Goal: Task Accomplishment & Management: Manage account settings

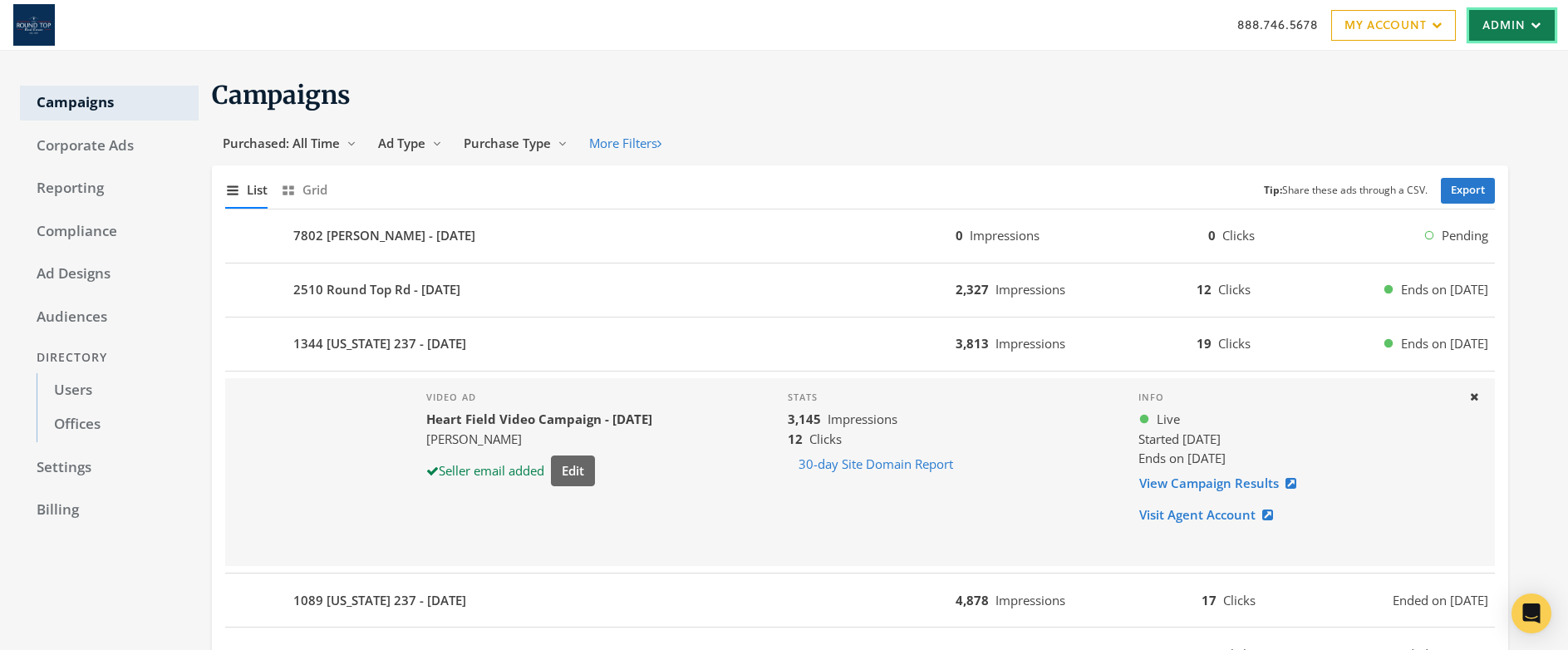
click at [1495, 28] on link "Admin" at bounding box center [1512, 26] width 86 height 31
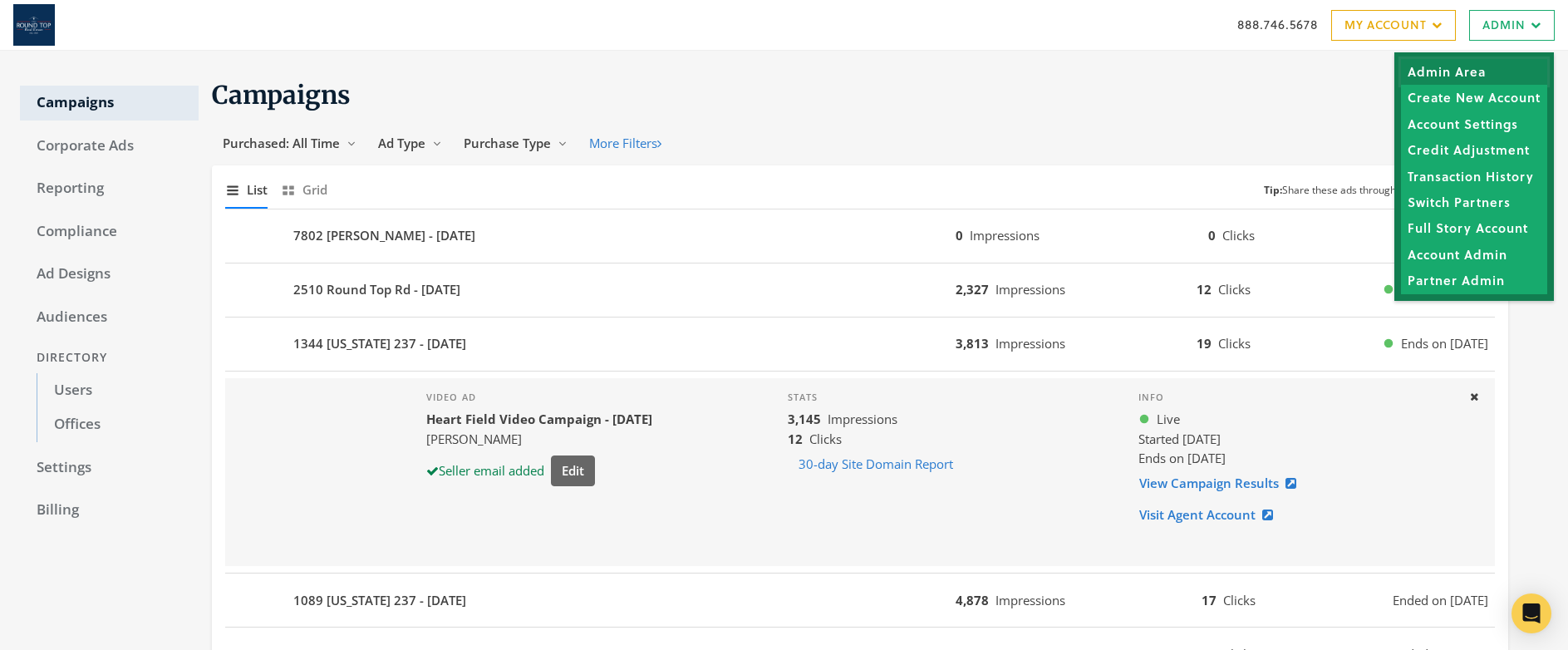
click at [1455, 69] on link "Admin Area" at bounding box center [1473, 72] width 146 height 26
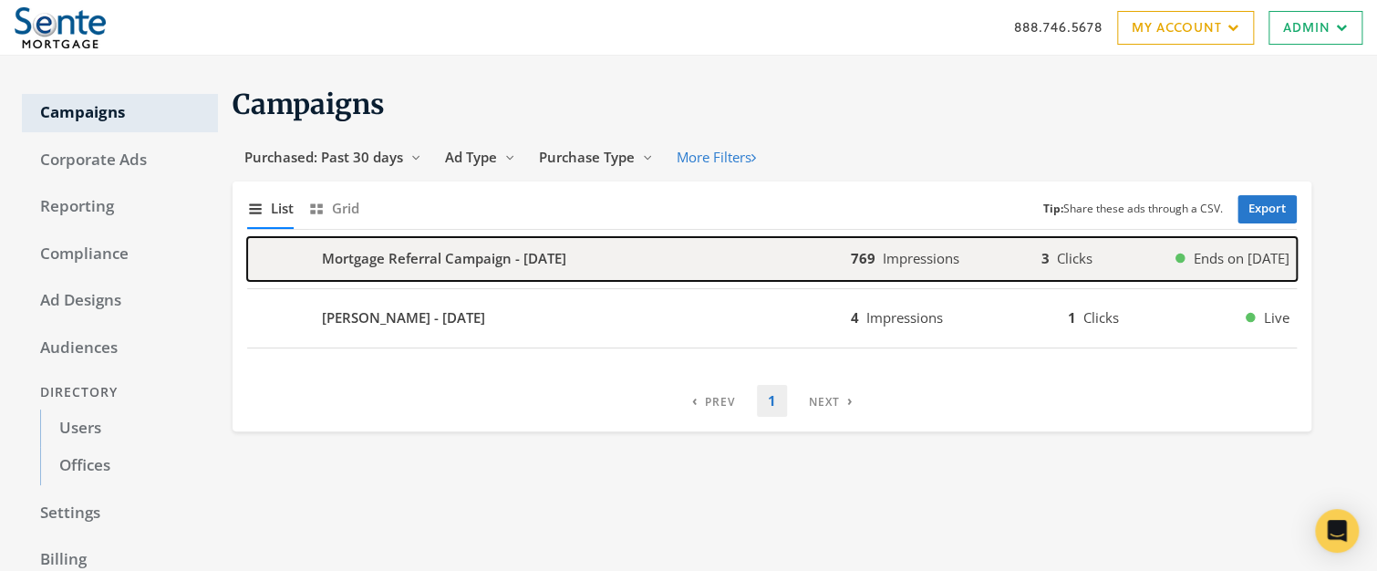
click at [422, 262] on b "Mortgage Referral Campaign - 2025-09-12" at bounding box center [444, 258] width 244 height 21
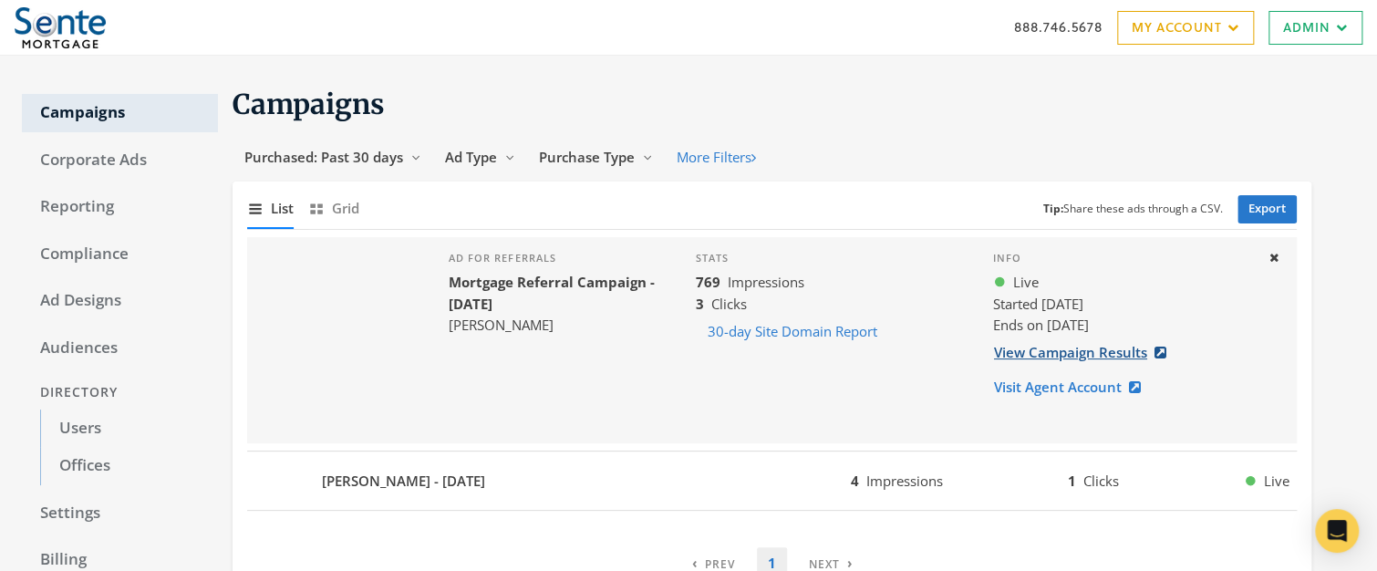
click at [1056, 349] on link "View Campaign Results" at bounding box center [1085, 353] width 185 height 34
click at [1287, 27] on link "Admin" at bounding box center [1315, 28] width 94 height 34
click at [1288, 27] on link "Admin" at bounding box center [1315, 28] width 94 height 34
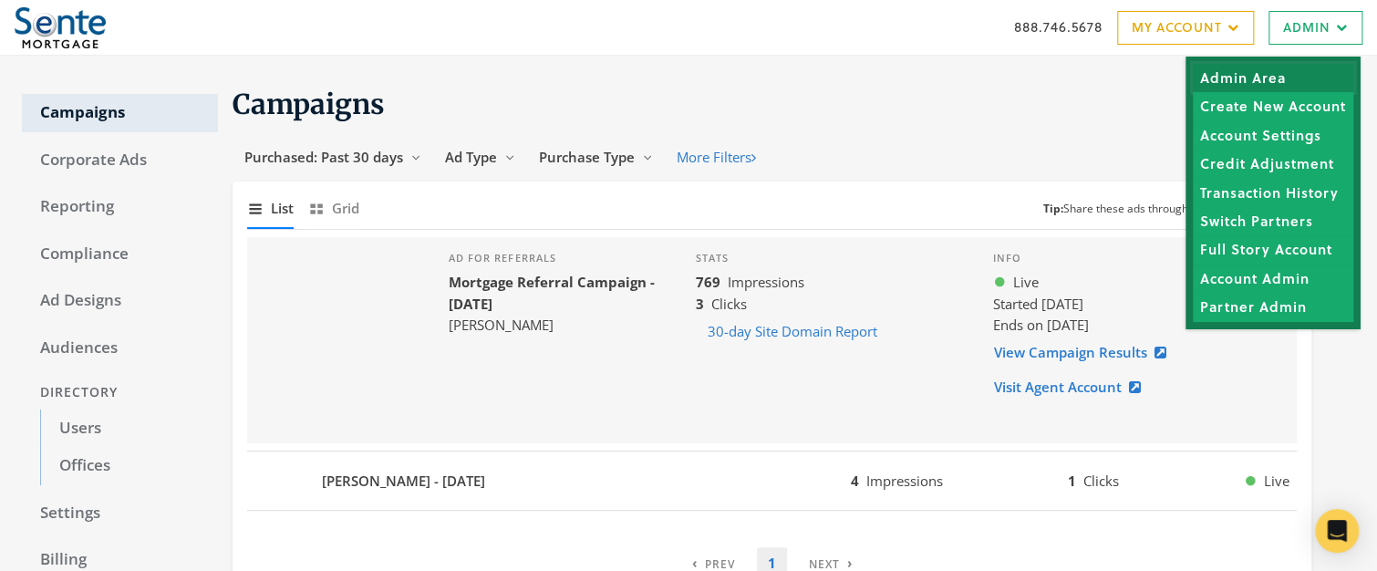
click at [1249, 72] on link "Admin Area" at bounding box center [1273, 78] width 160 height 28
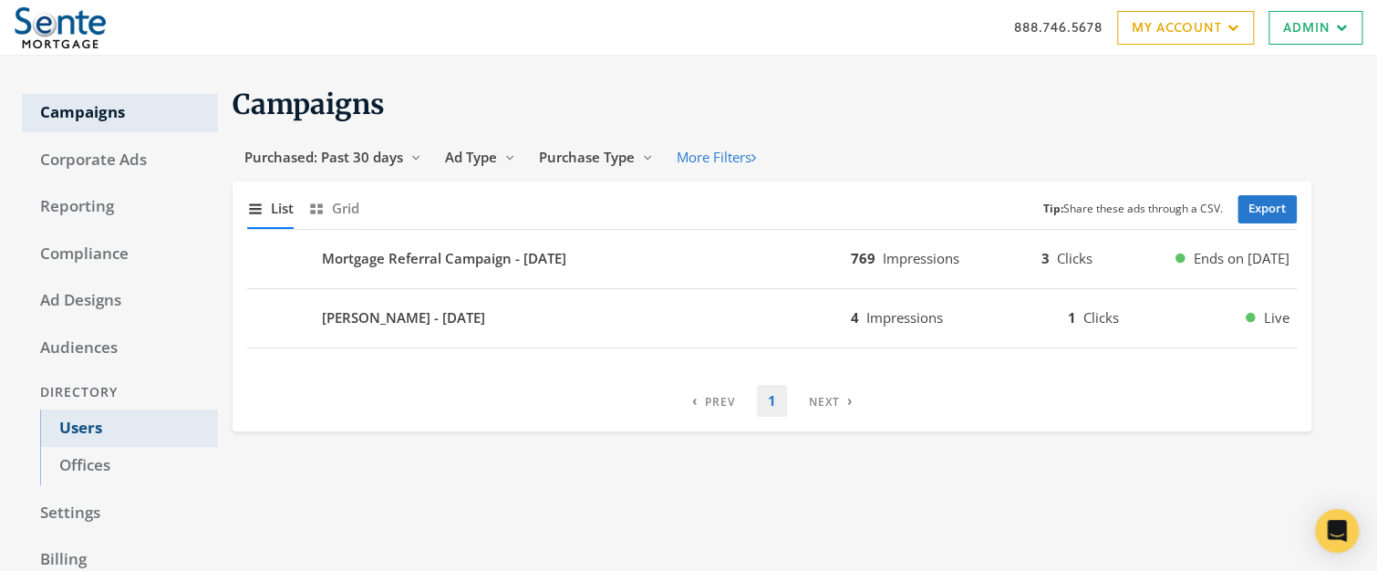
click at [82, 430] on link "Users" at bounding box center [129, 428] width 178 height 38
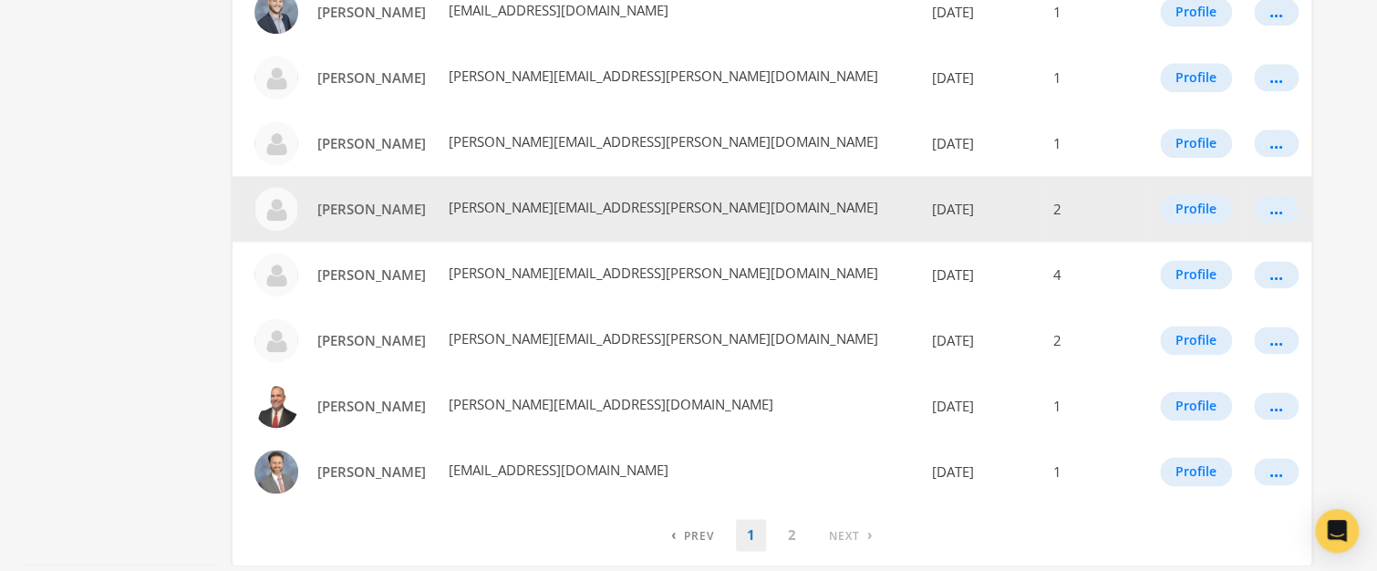
scroll to position [1149, 0]
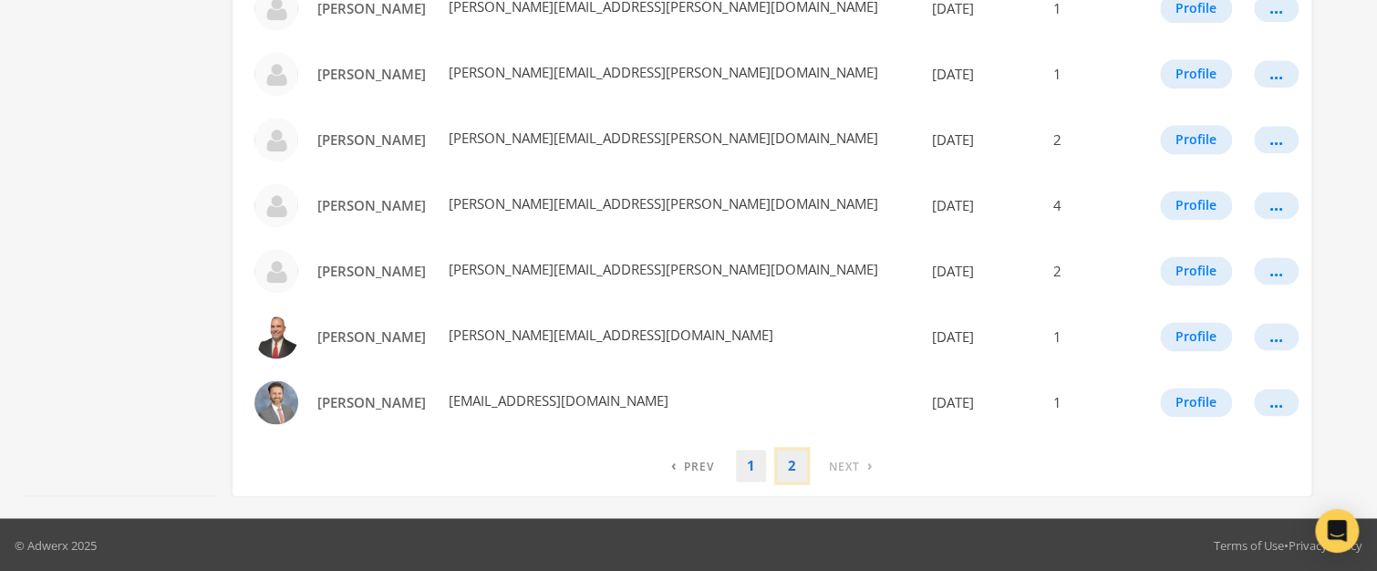
click at [800, 468] on link "2" at bounding box center [792, 466] width 30 height 32
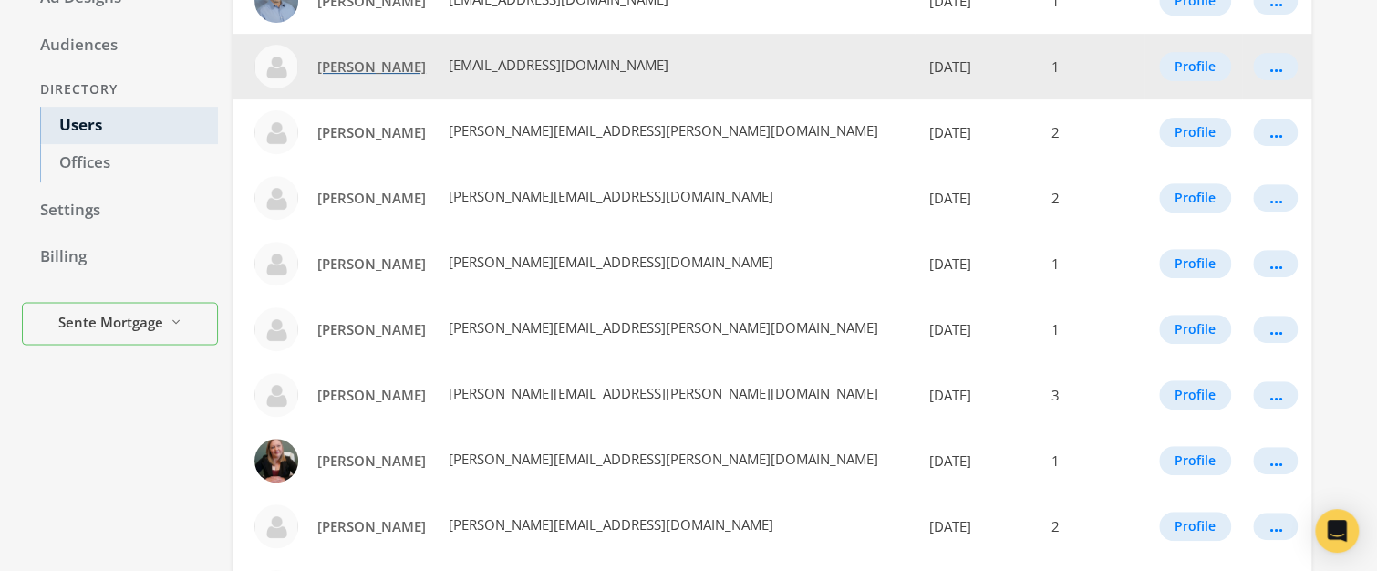
scroll to position [356, 0]
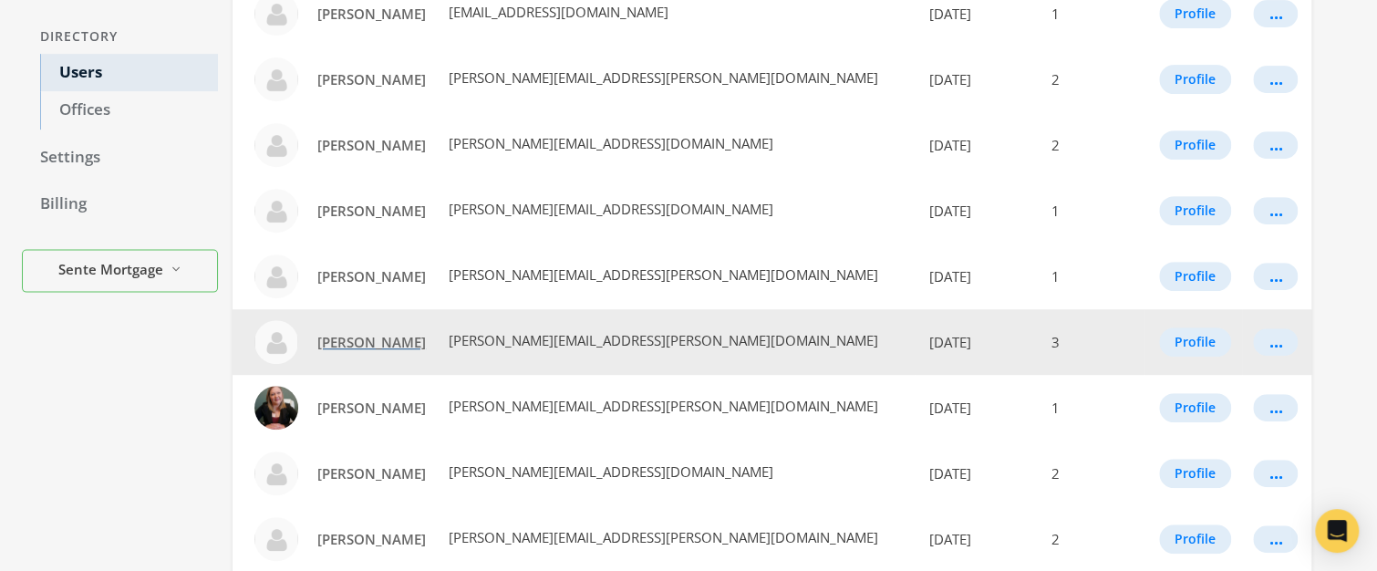
click at [353, 340] on span "Karen Elliott" at bounding box center [371, 342] width 109 height 18
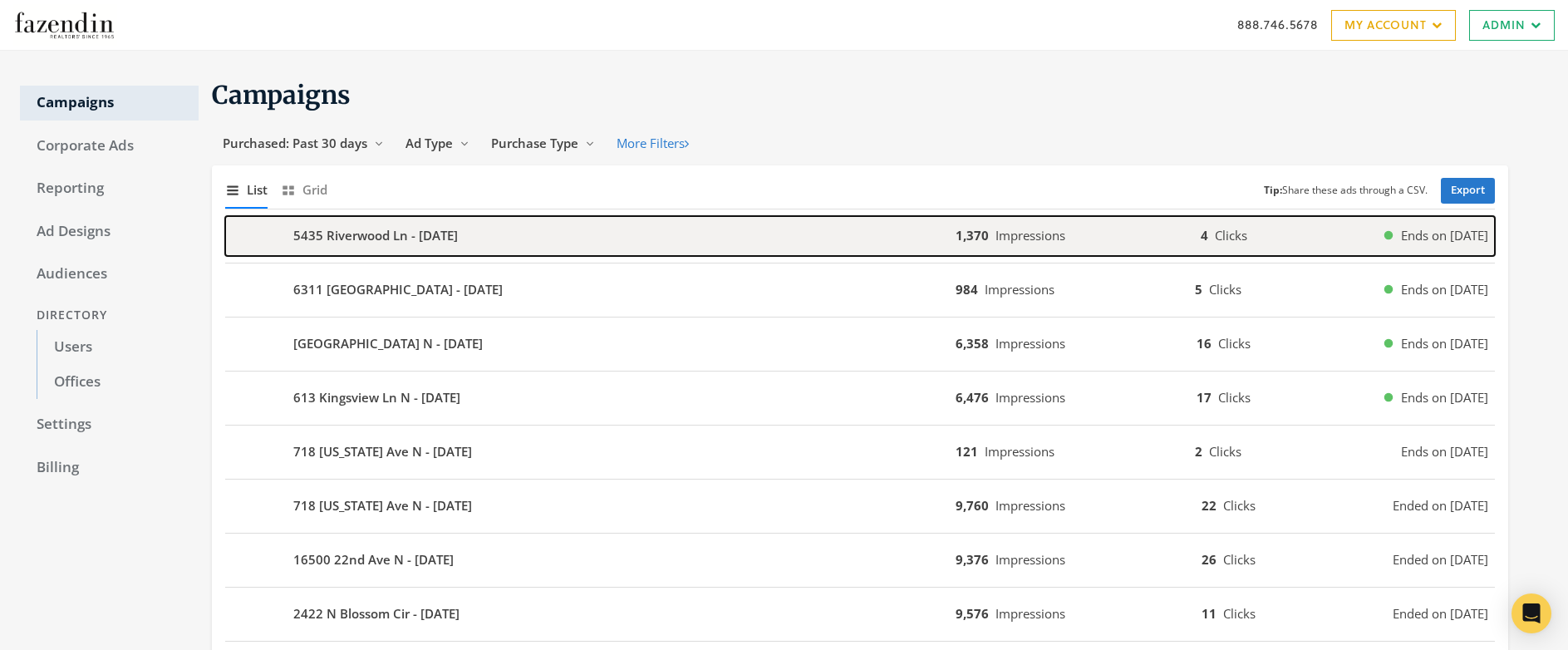
click at [561, 244] on div "5435 Riverwood Ln - 2025-09-25" at bounding box center [590, 236] width 731 height 40
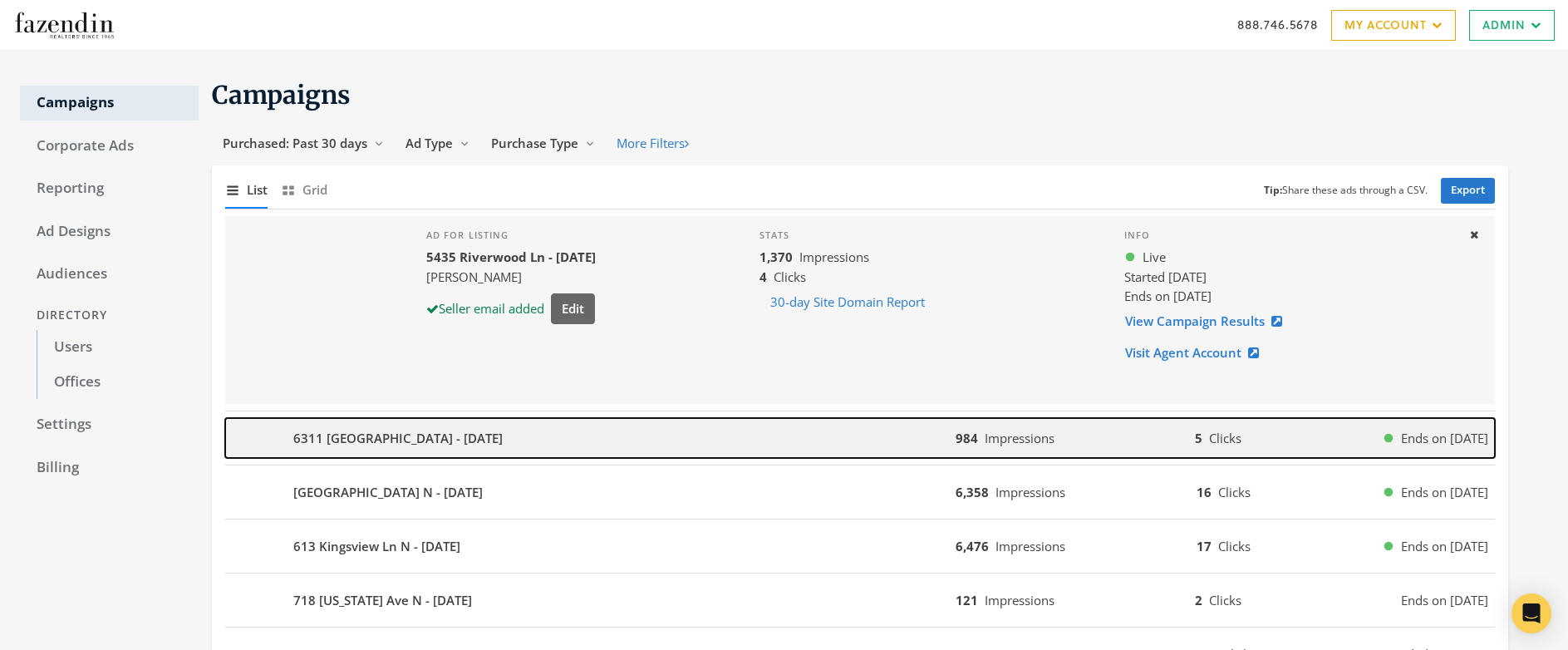
click at [548, 448] on div "6311 Montee Dr - 2025-09-24" at bounding box center [590, 438] width 731 height 40
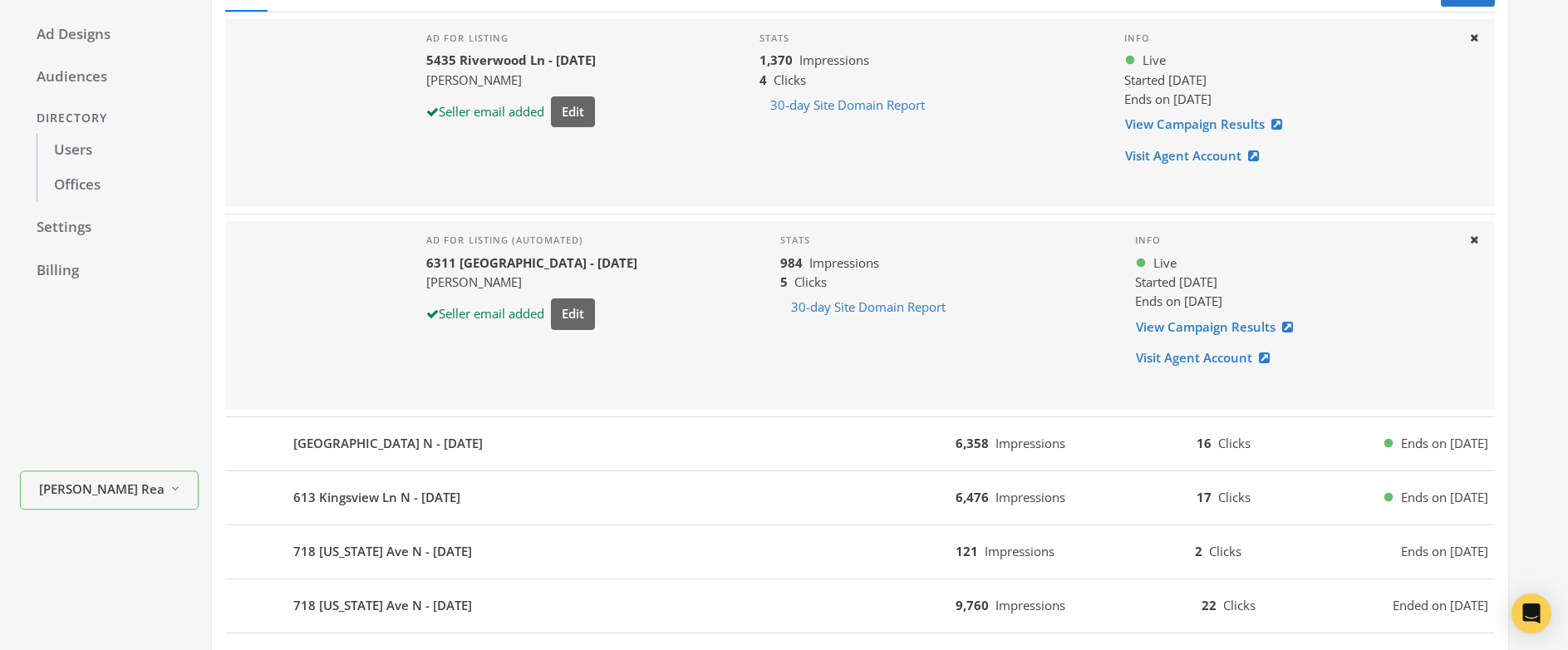
scroll to position [226, 0]
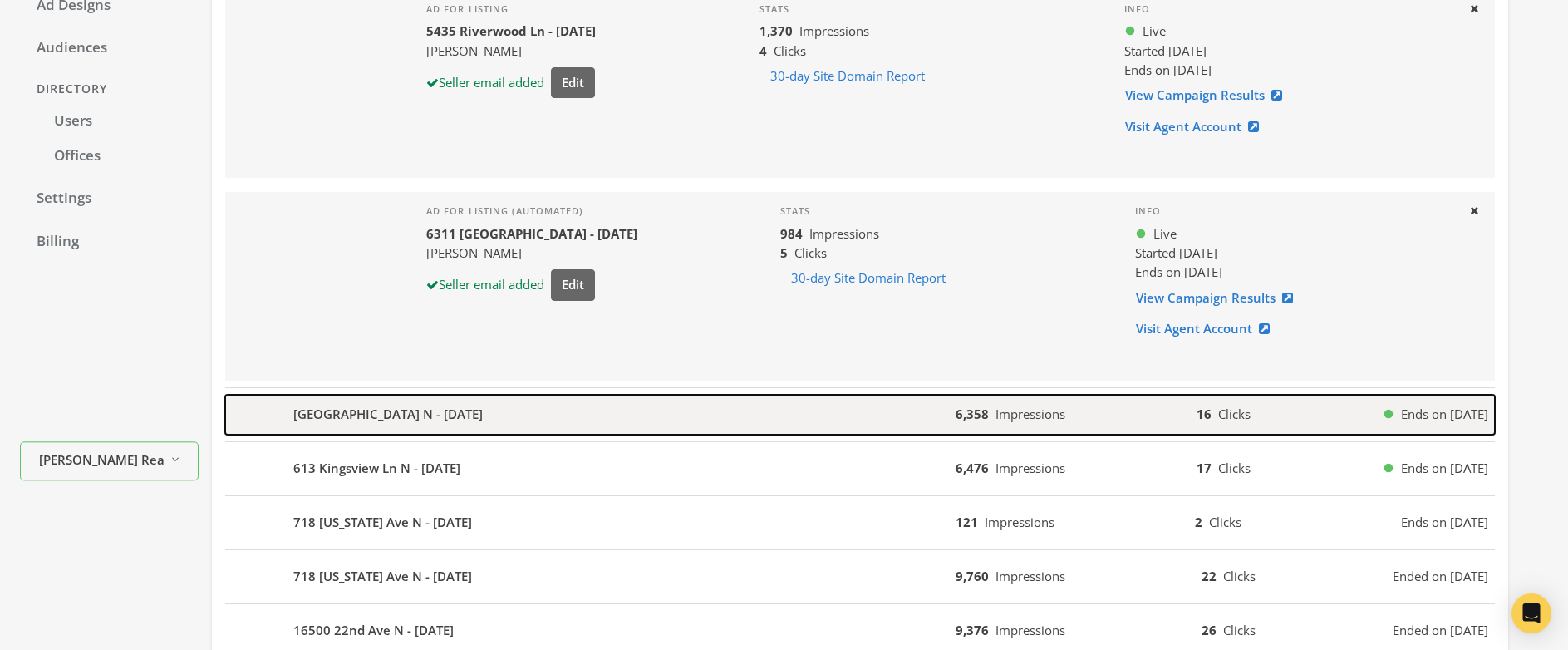
click at [557, 417] on div "6510 Glacier Ln N - 2025-09-17" at bounding box center [590, 415] width 731 height 40
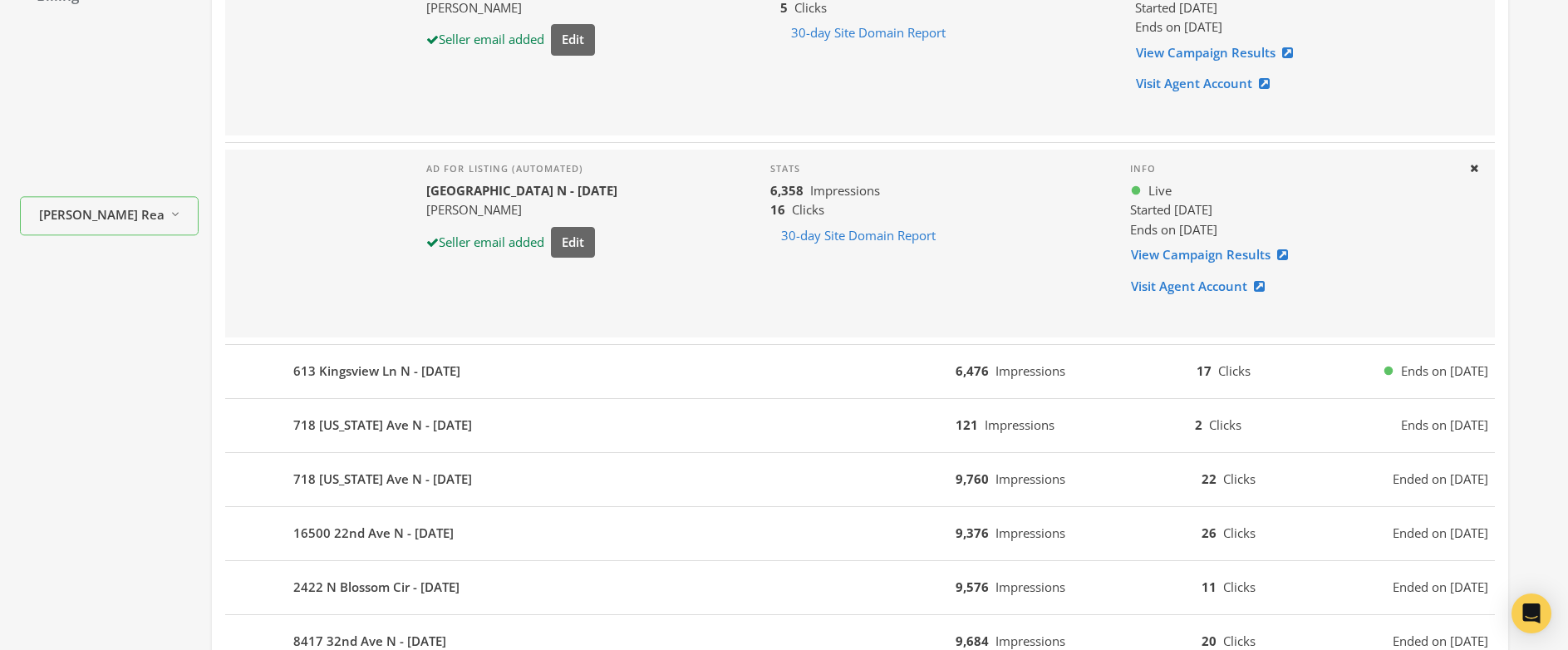
scroll to position [499, 0]
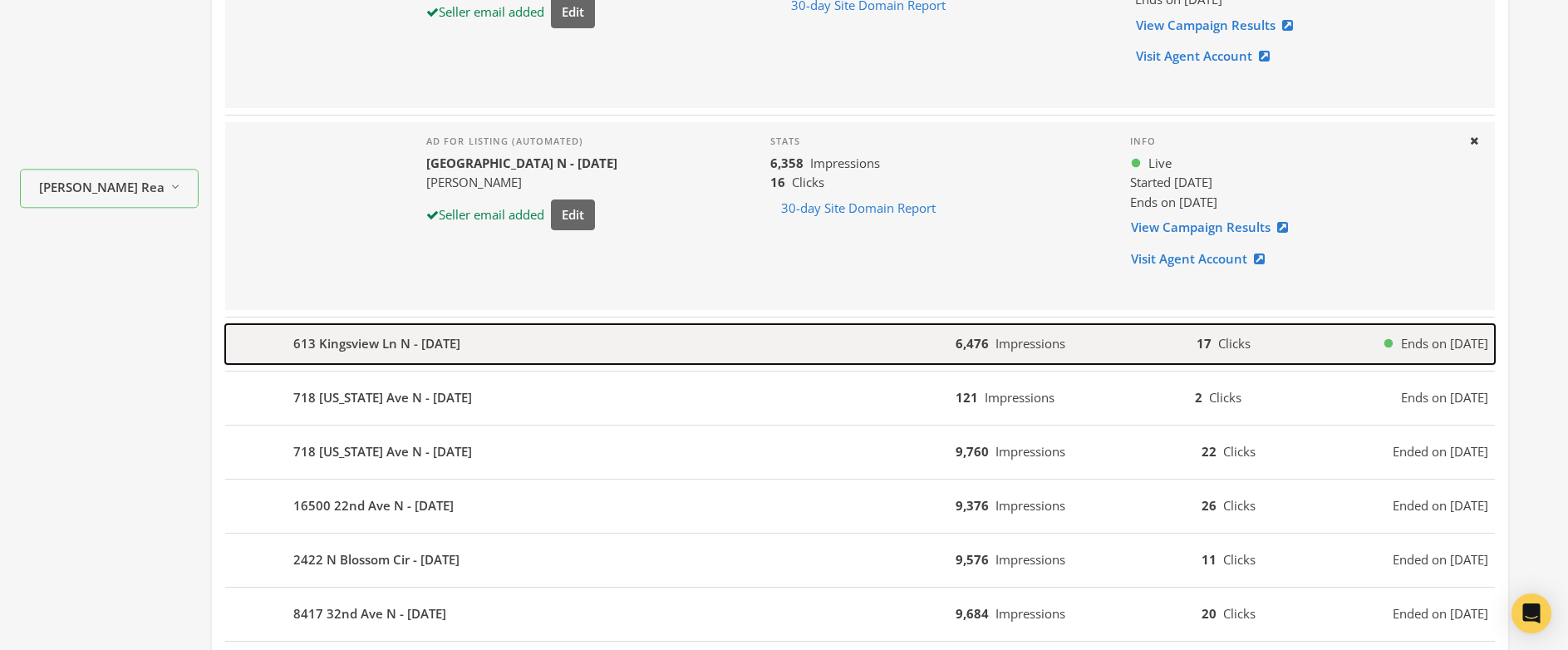
click at [559, 349] on div "613 Kingsview Ln N - 2025-09-17" at bounding box center [590, 345] width 731 height 40
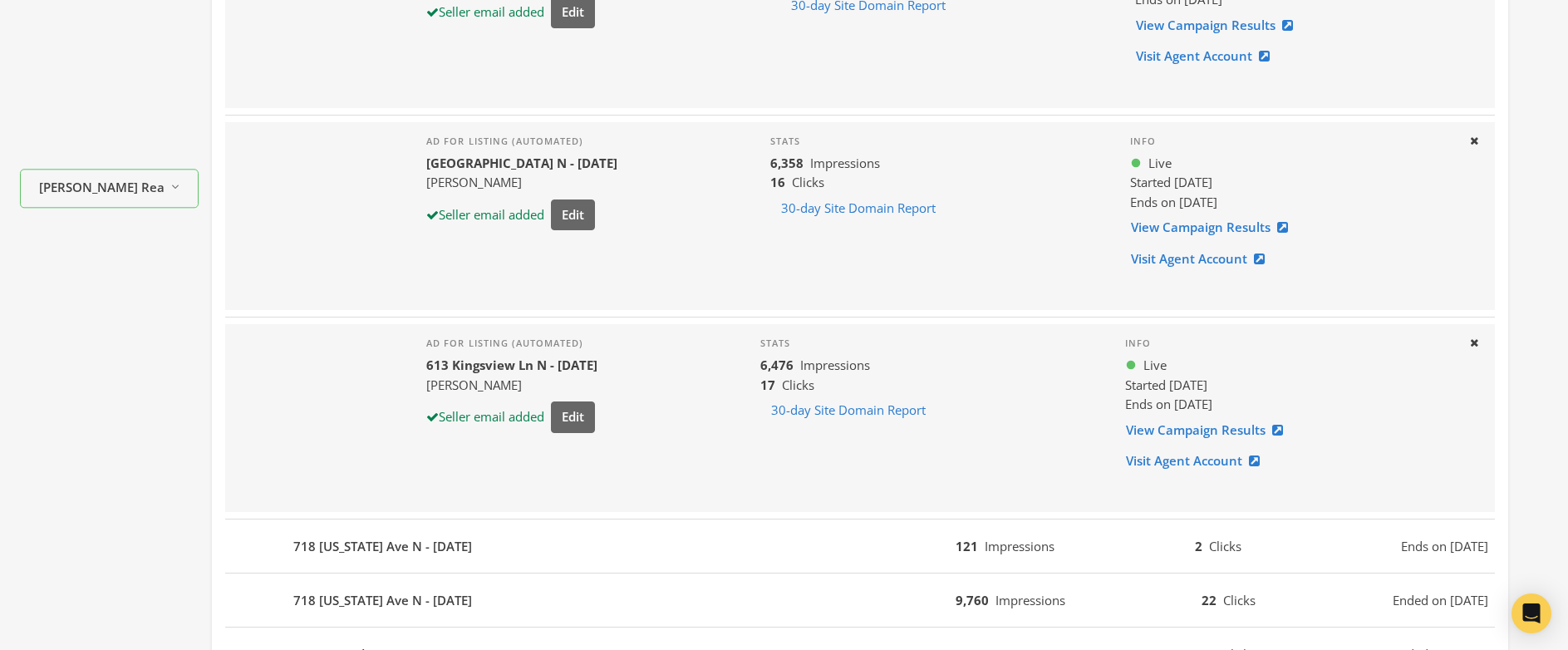
scroll to position [0, 0]
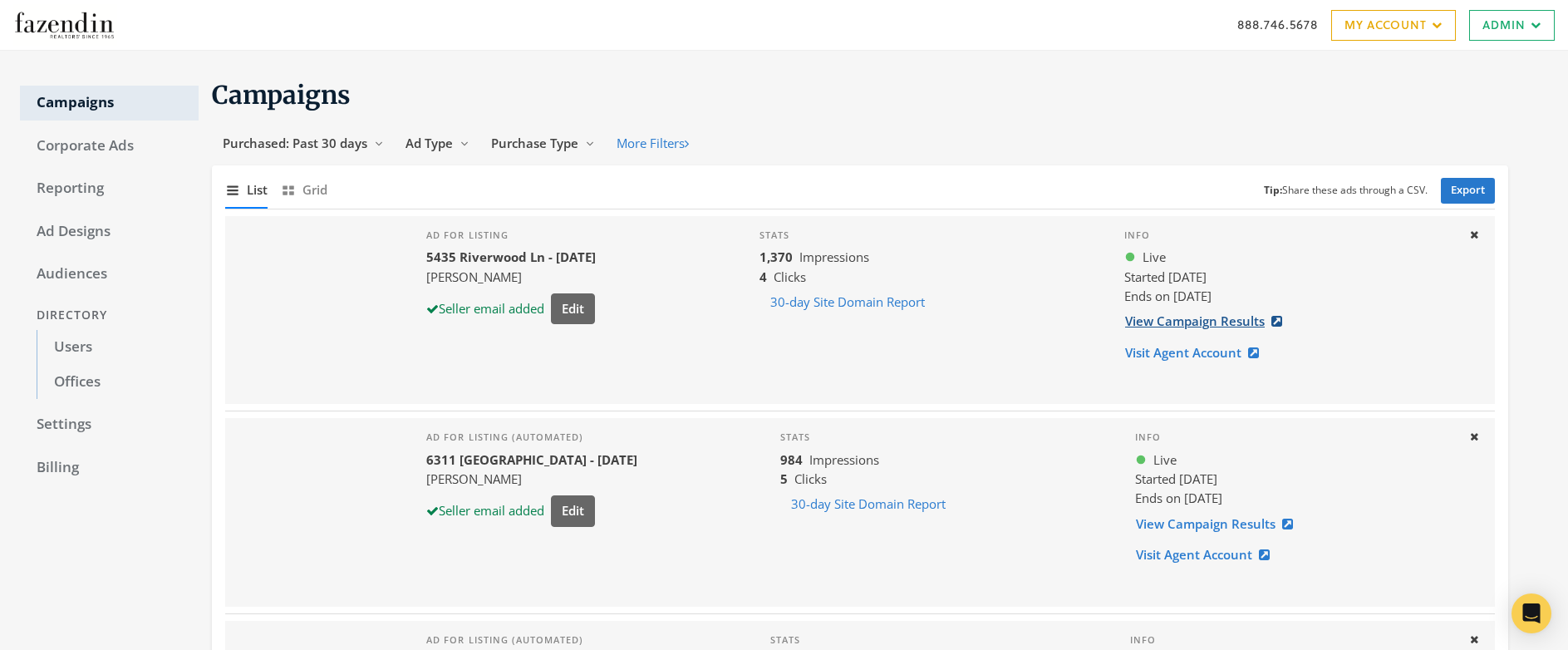
click at [1146, 323] on link "View Campaign Results" at bounding box center [1208, 322] width 169 height 31
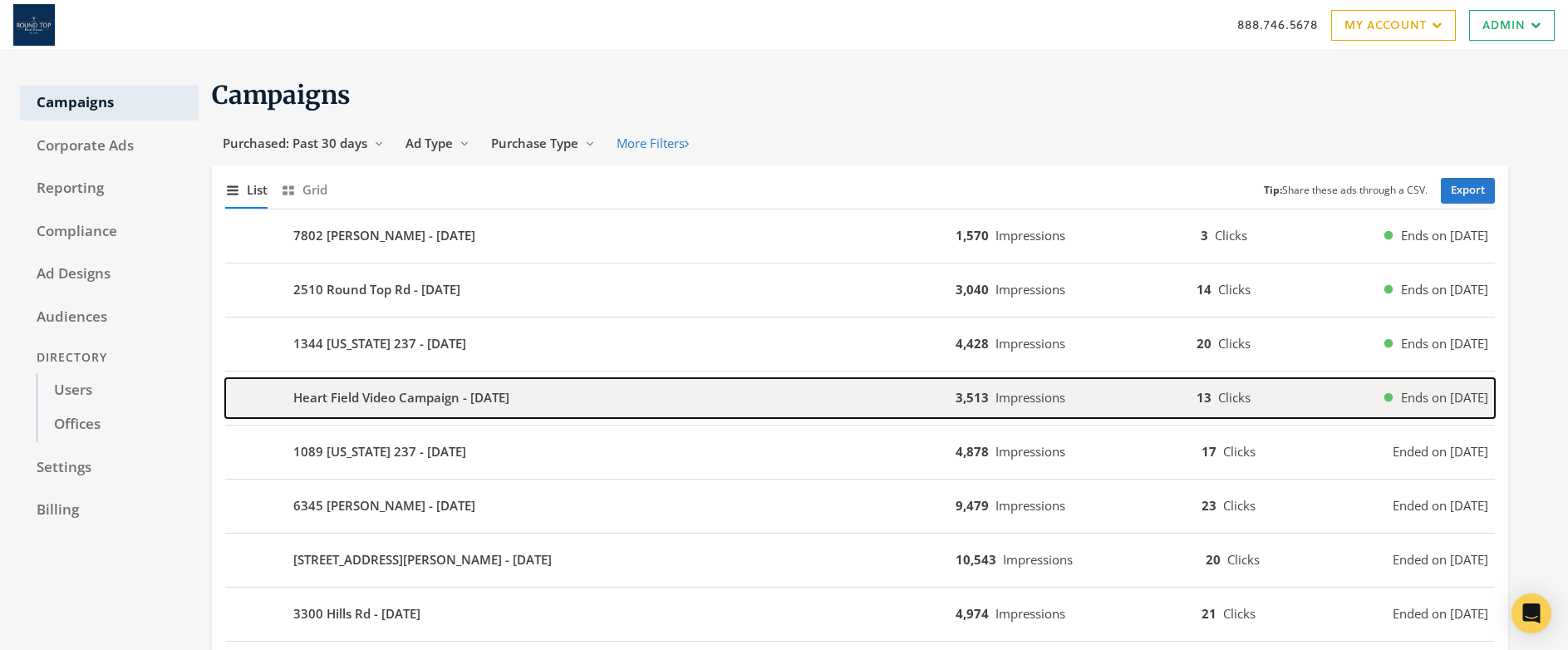
click at [404, 400] on b "Heart Field Video Campaign - [DATE]" at bounding box center [401, 397] width 216 height 19
